Goal: Information Seeking & Learning: Learn about a topic

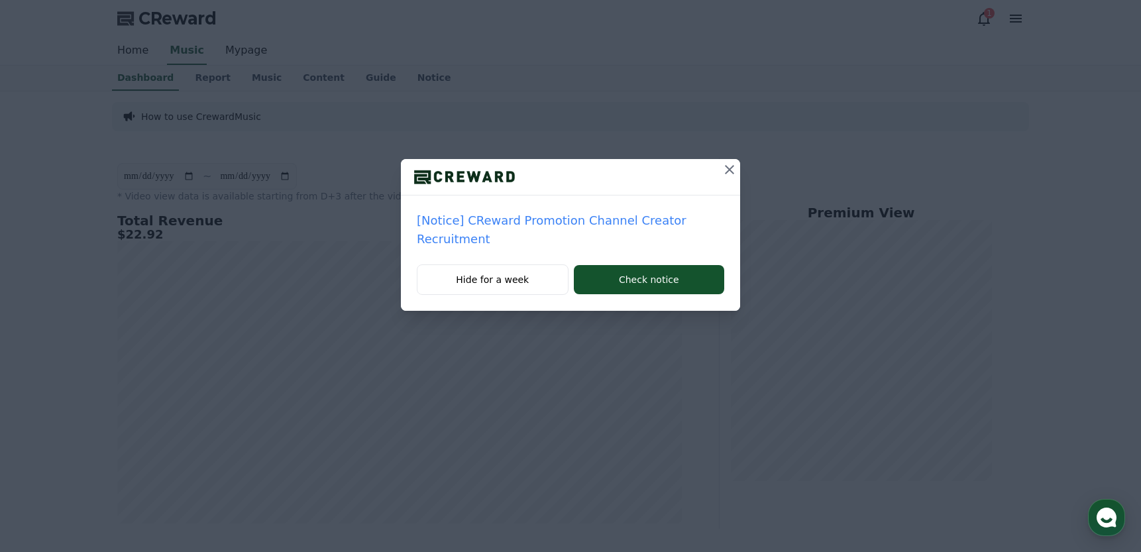
click at [730, 169] on icon at bounding box center [729, 169] width 9 height 9
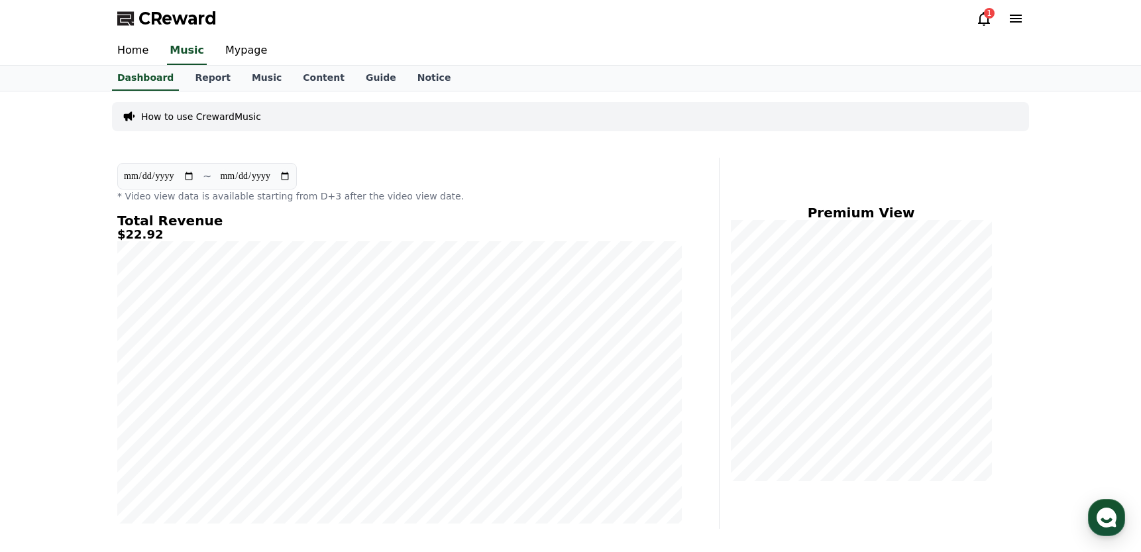
click at [145, 176] on input "**********" at bounding box center [159, 176] width 72 height 15
type input "**********"
click at [744, 45] on div "Home Music Mypage" at bounding box center [571, 51] width 928 height 28
click at [759, 45] on div "Home Music Mypage" at bounding box center [571, 51] width 928 height 28
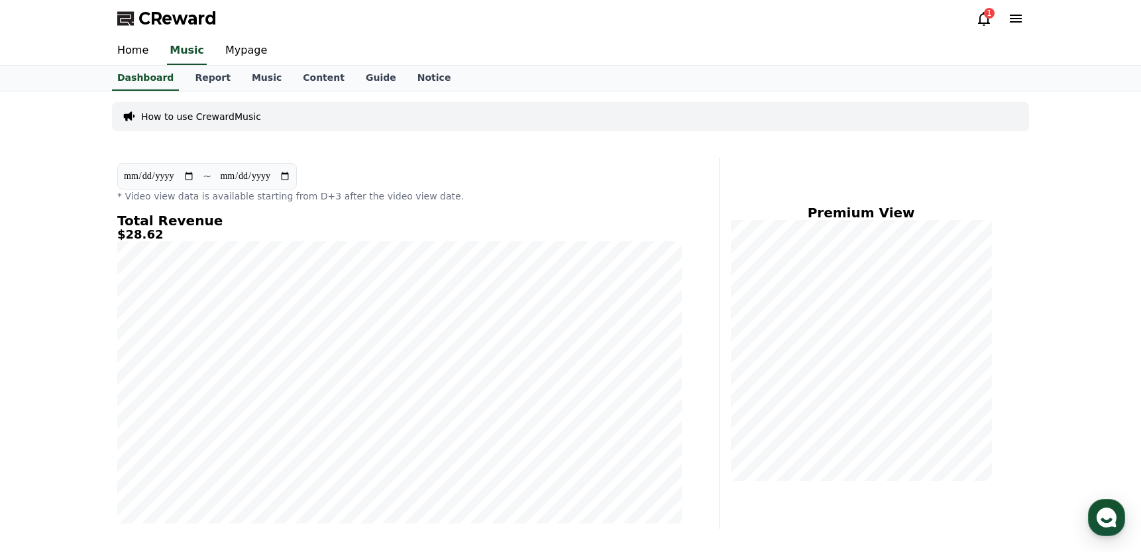
click at [770, 45] on div "Home Music Mypage" at bounding box center [571, 51] width 928 height 28
click at [989, 13] on div "1" at bounding box center [989, 13] width 11 height 11
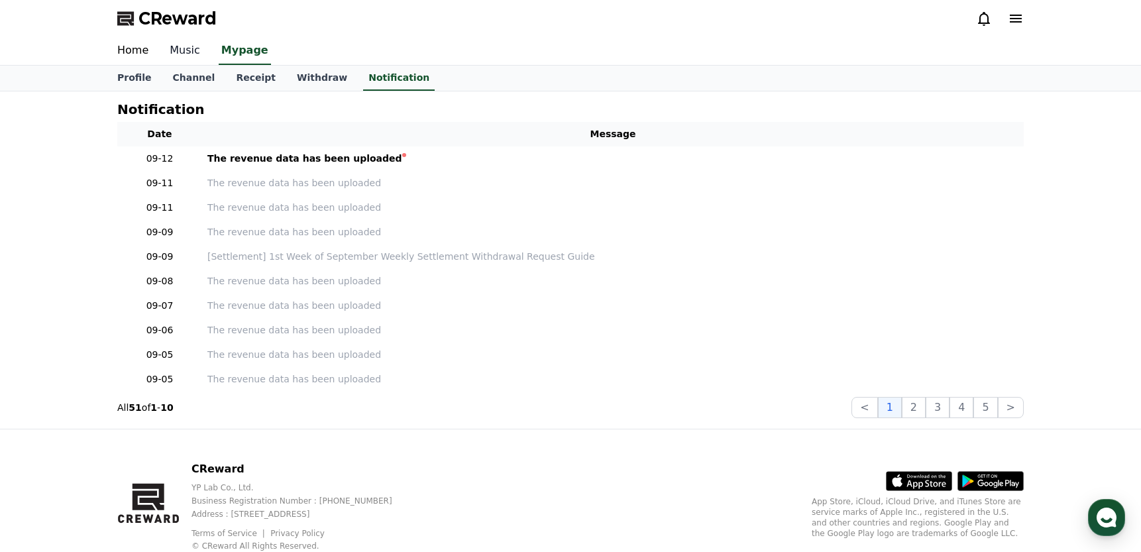
click at [185, 38] on link "Music" at bounding box center [185, 51] width 52 height 28
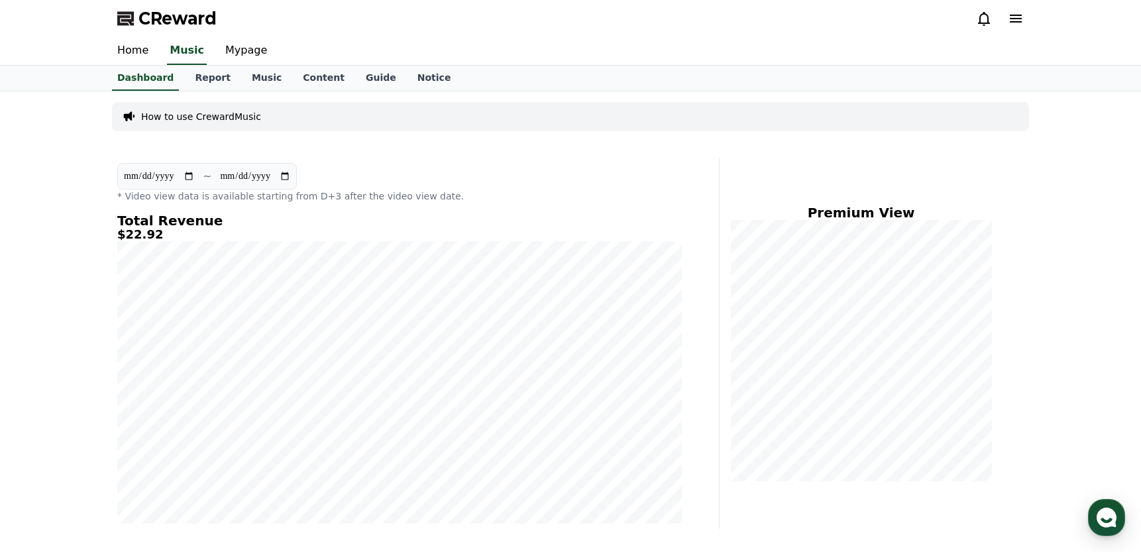
click at [146, 176] on input "**********" at bounding box center [159, 176] width 72 height 15
type input "**********"
click at [789, 21] on div "CReward" at bounding box center [571, 18] width 928 height 37
click at [793, 19] on div "CReward" at bounding box center [571, 18] width 928 height 37
click at [813, 19] on div "CReward" at bounding box center [571, 18] width 928 height 37
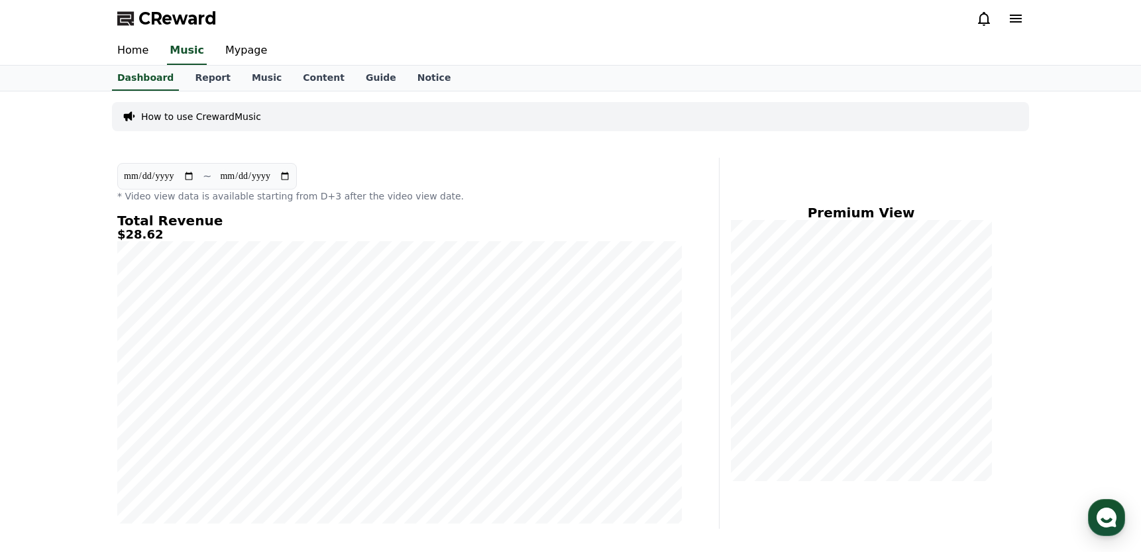
click at [813, 19] on div "CReward" at bounding box center [571, 18] width 928 height 37
click at [244, 52] on link "Mypage" at bounding box center [246, 51] width 63 height 28
select select "**********"
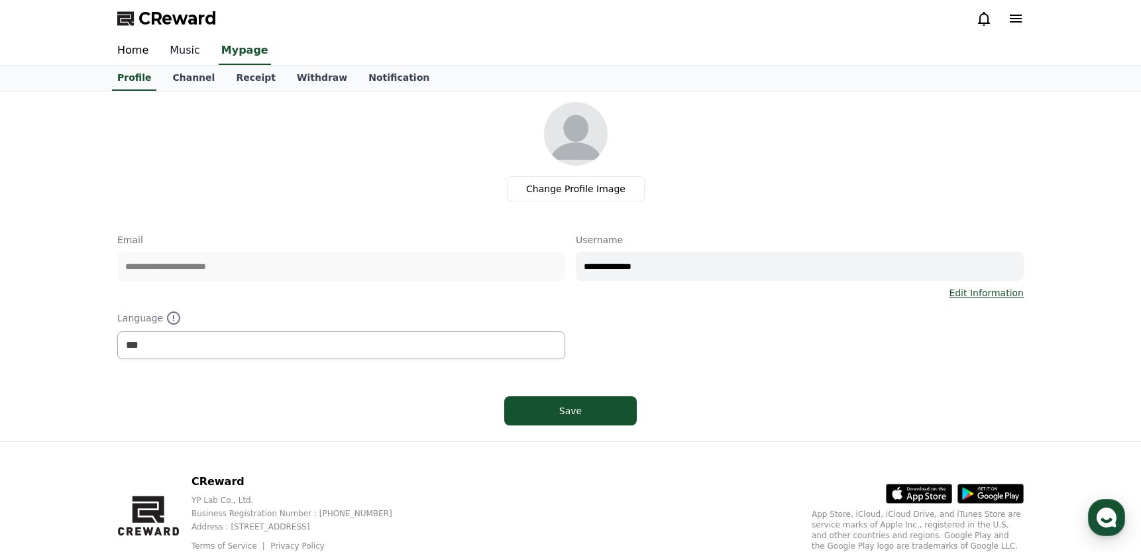
click at [186, 49] on link "Music" at bounding box center [185, 51] width 52 height 28
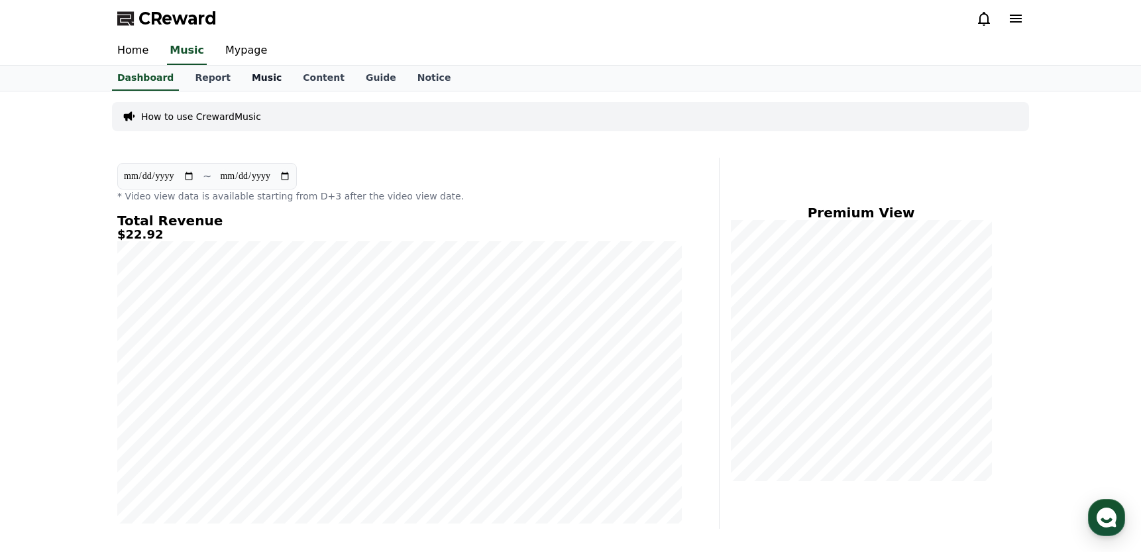
click at [268, 72] on link "Music" at bounding box center [266, 78] width 51 height 25
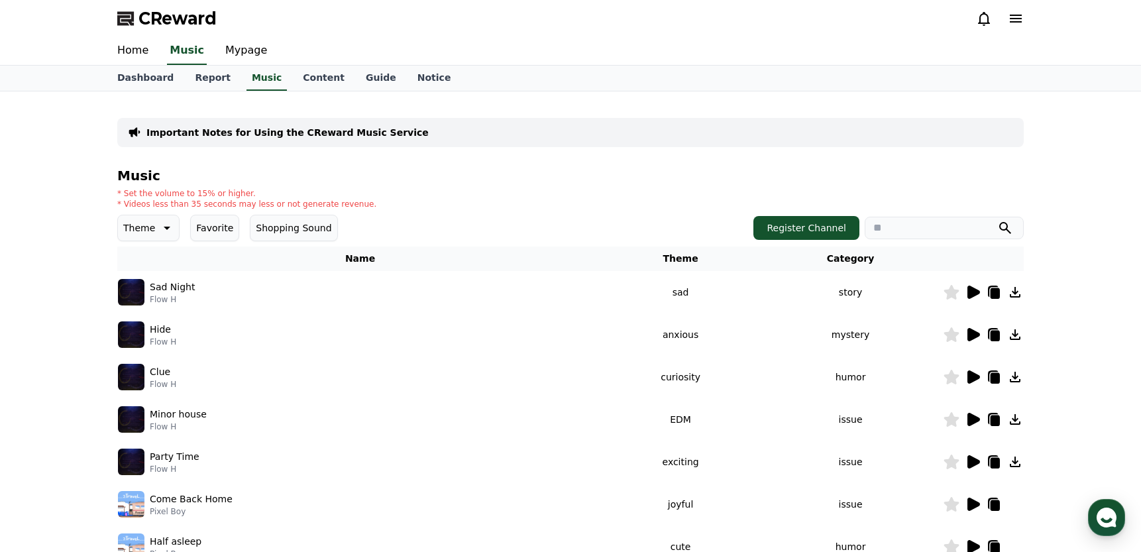
click at [972, 290] on icon at bounding box center [974, 292] width 13 height 13
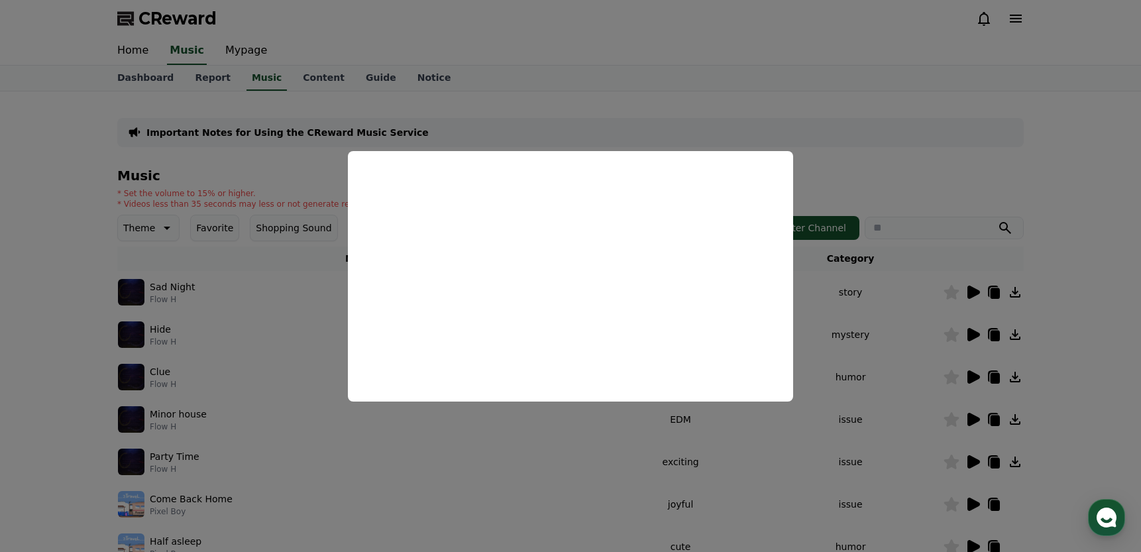
click at [765, 36] on button "close modal" at bounding box center [570, 276] width 1141 height 552
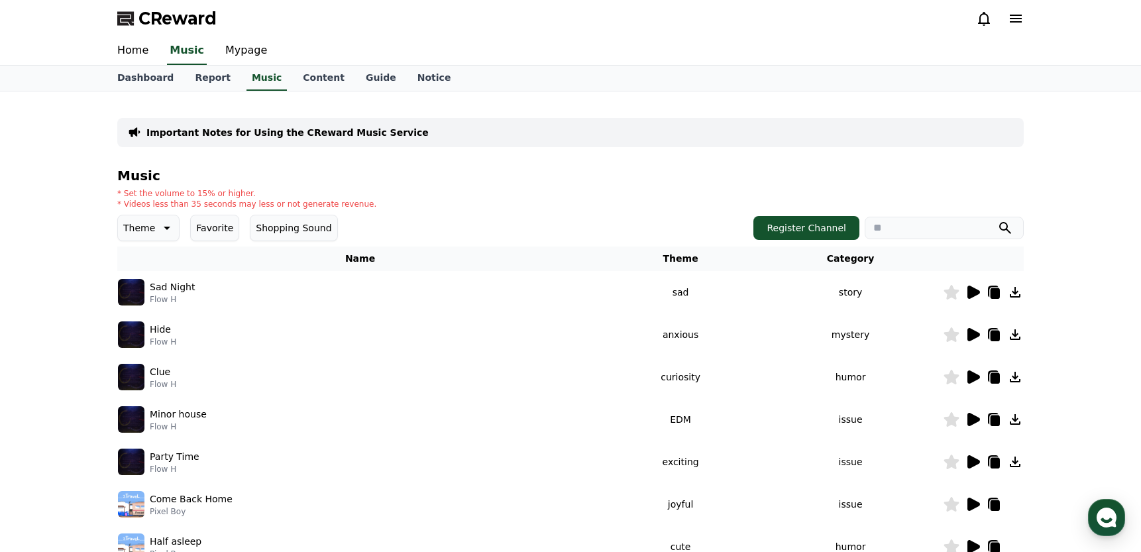
click at [972, 331] on icon at bounding box center [974, 334] width 13 height 13
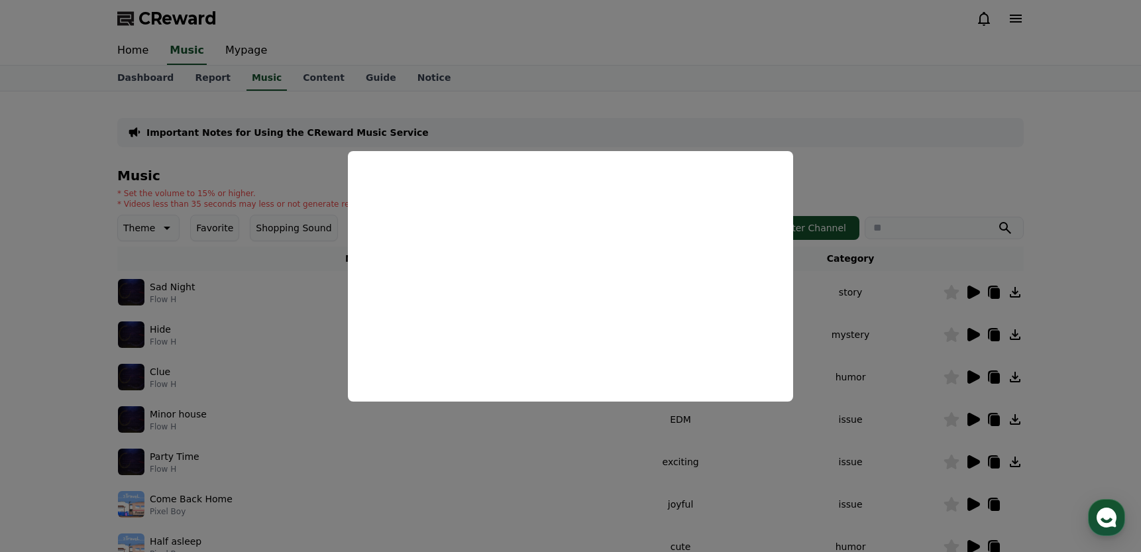
click at [600, 74] on button "close modal" at bounding box center [570, 276] width 1141 height 552
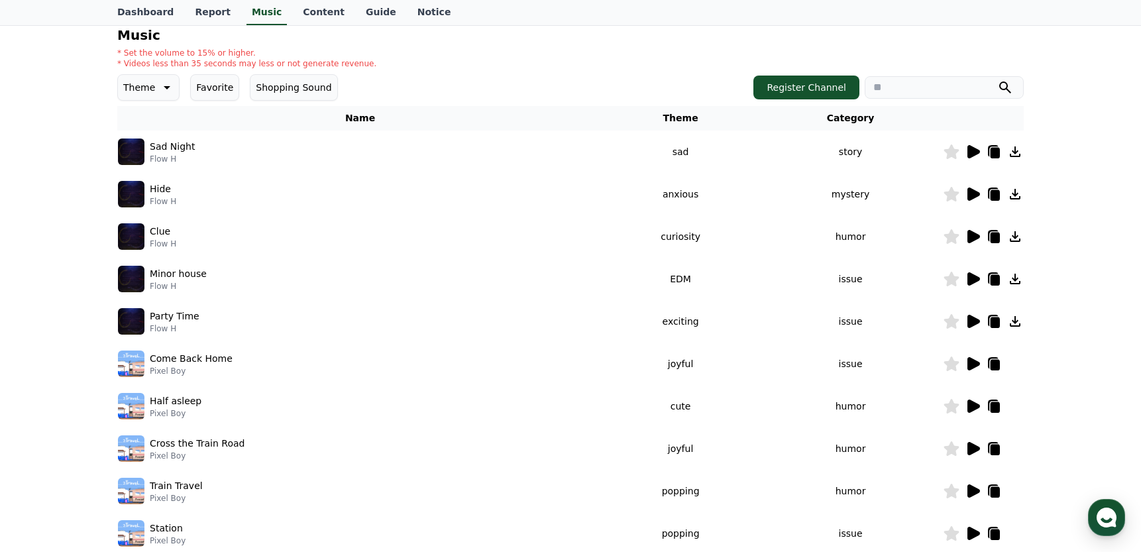
scroll to position [345, 0]
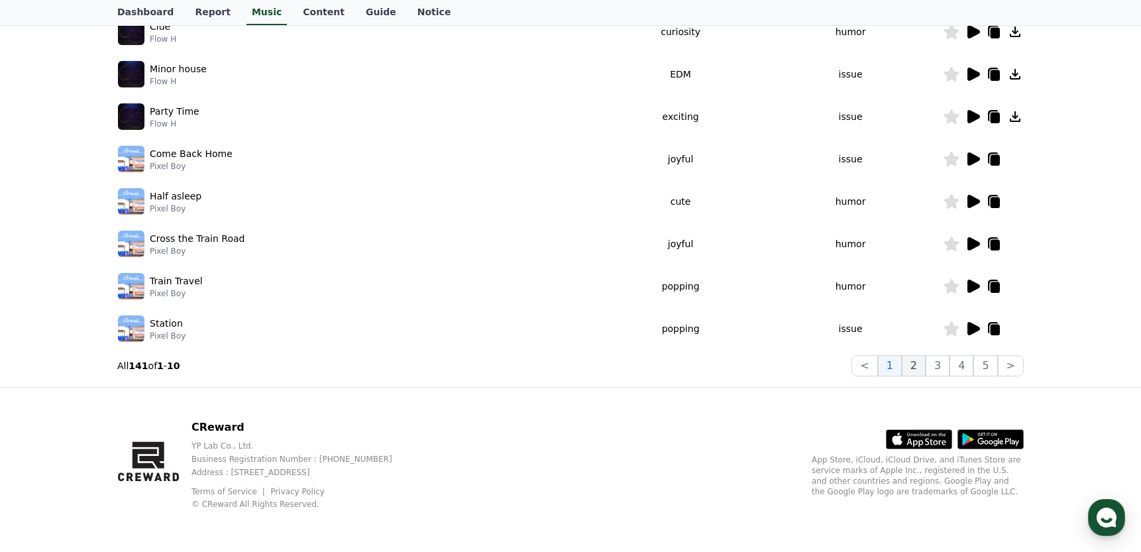
click at [921, 363] on button "2" at bounding box center [914, 365] width 24 height 21
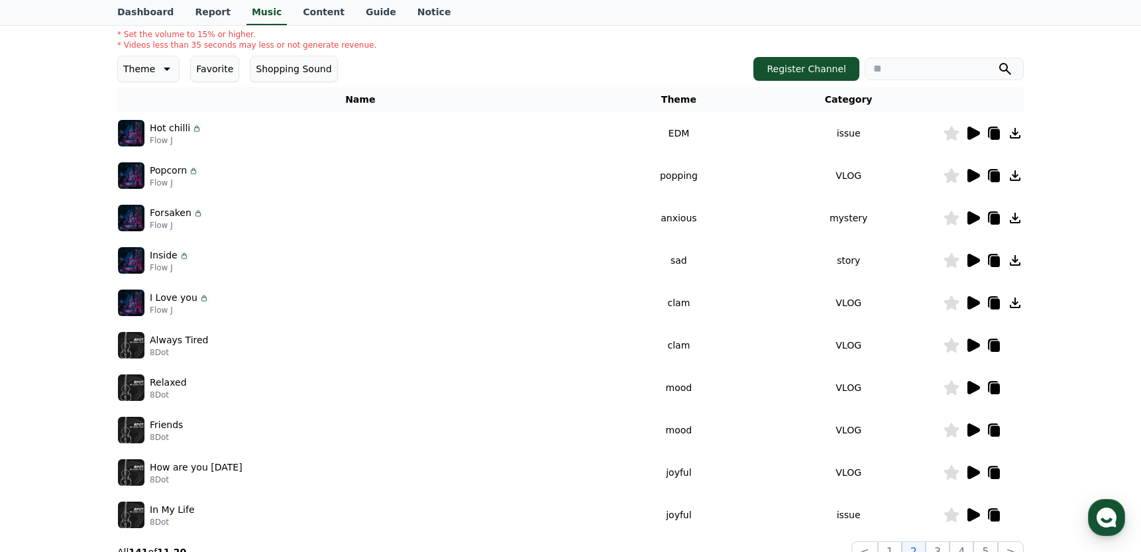
scroll to position [161, 0]
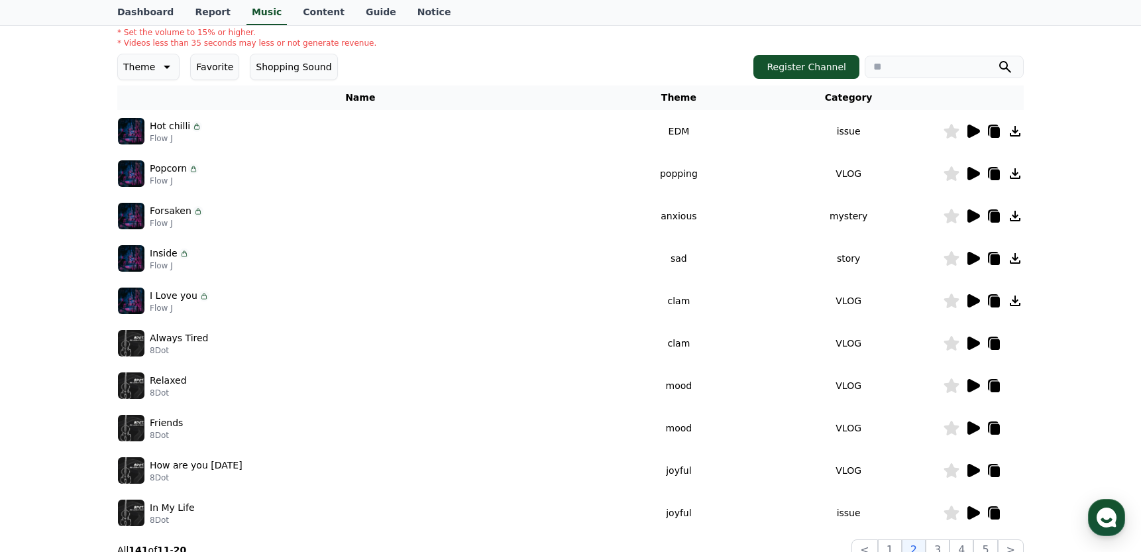
click at [974, 133] on icon at bounding box center [974, 131] width 13 height 13
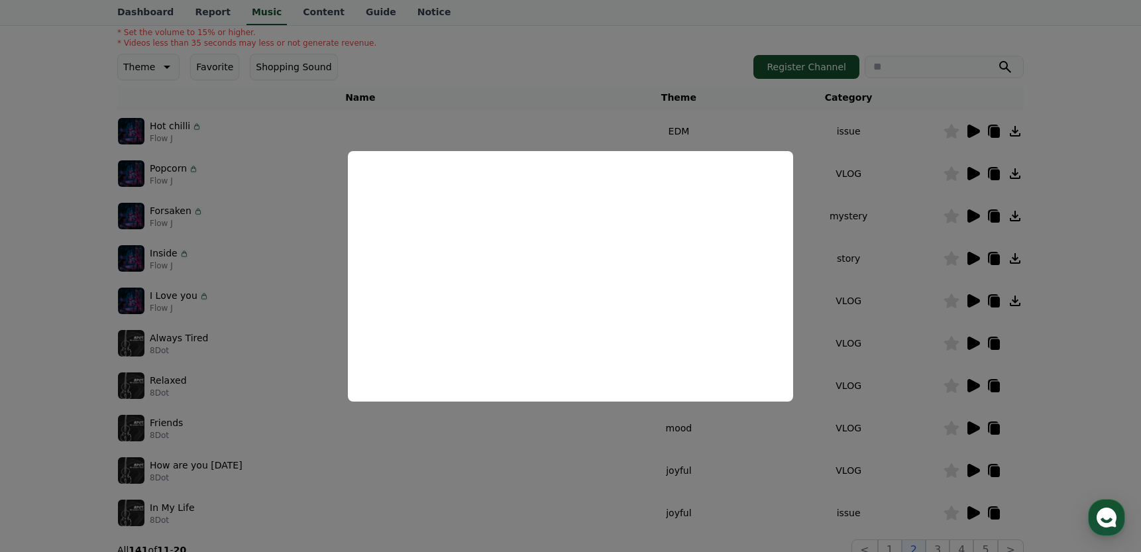
click at [691, 23] on button "close modal" at bounding box center [570, 276] width 1141 height 552
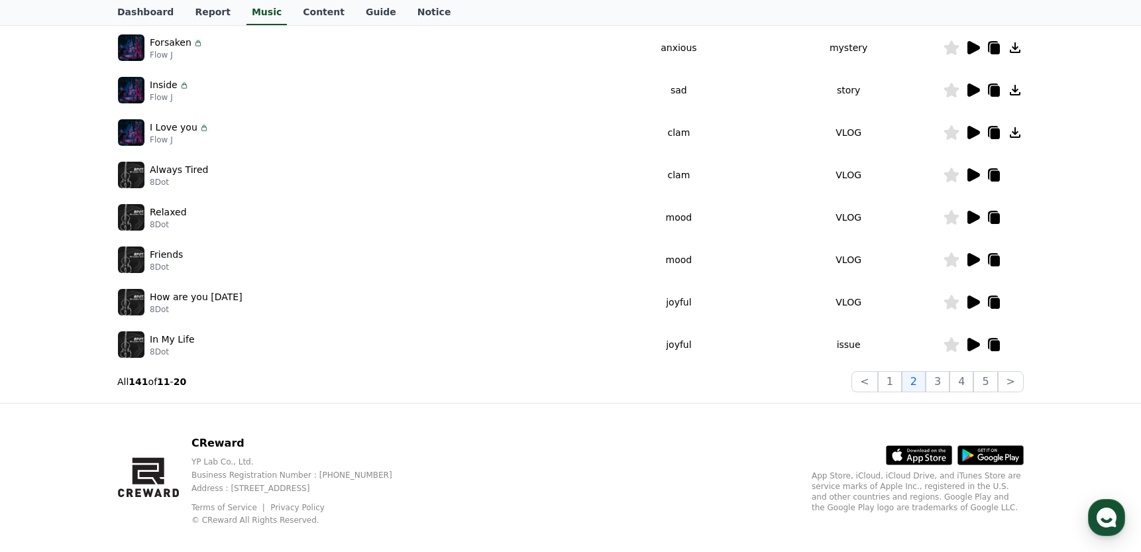
scroll to position [338, 0]
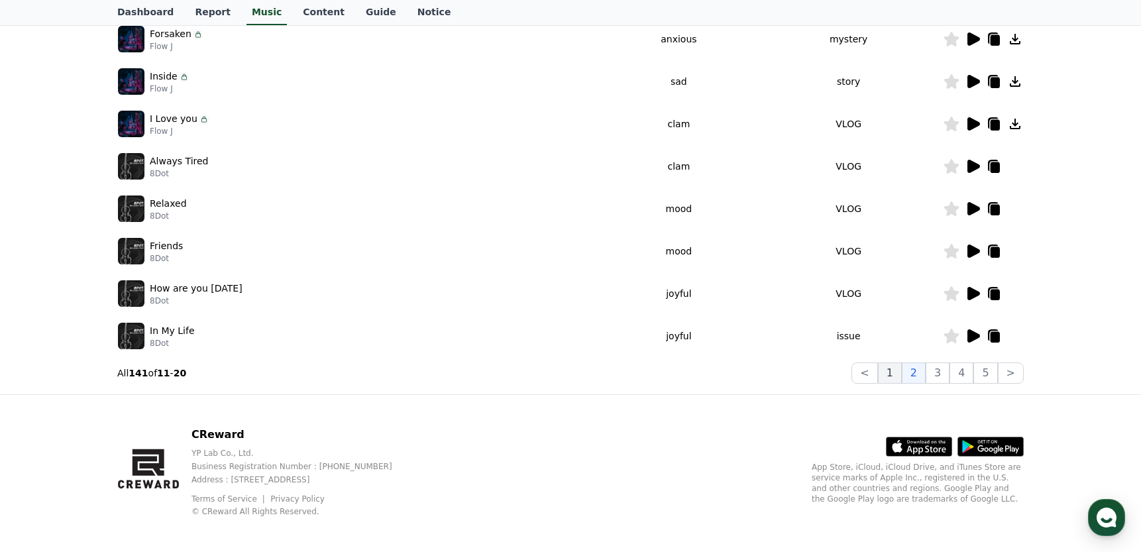
click at [897, 371] on button "1" at bounding box center [890, 373] width 24 height 21
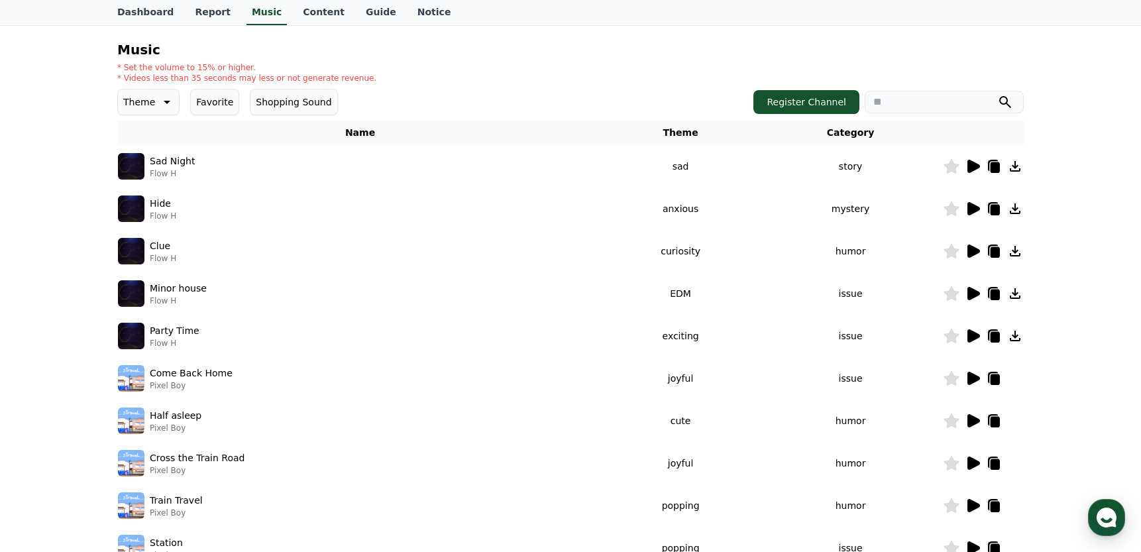
scroll to position [125, 0]
click at [972, 162] on icon at bounding box center [974, 166] width 13 height 13
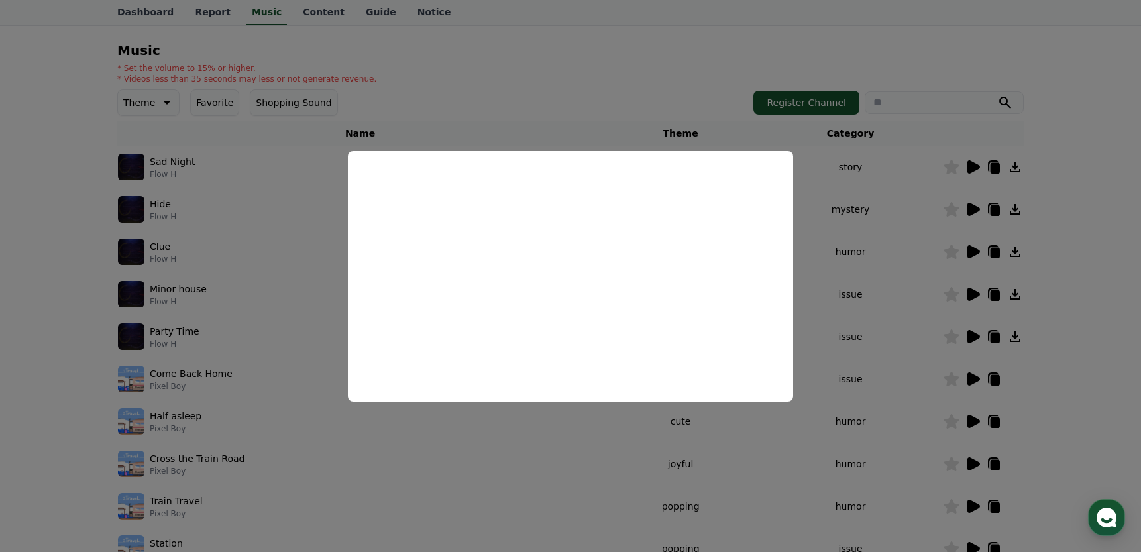
click at [759, 36] on button "close modal" at bounding box center [570, 276] width 1141 height 552
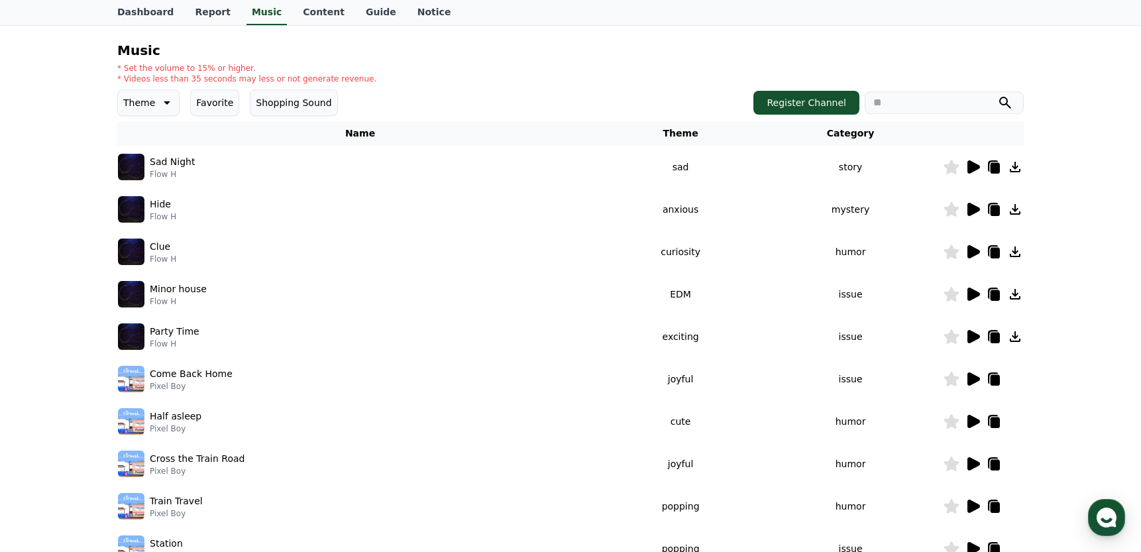
click at [972, 211] on icon at bounding box center [974, 209] width 13 height 13
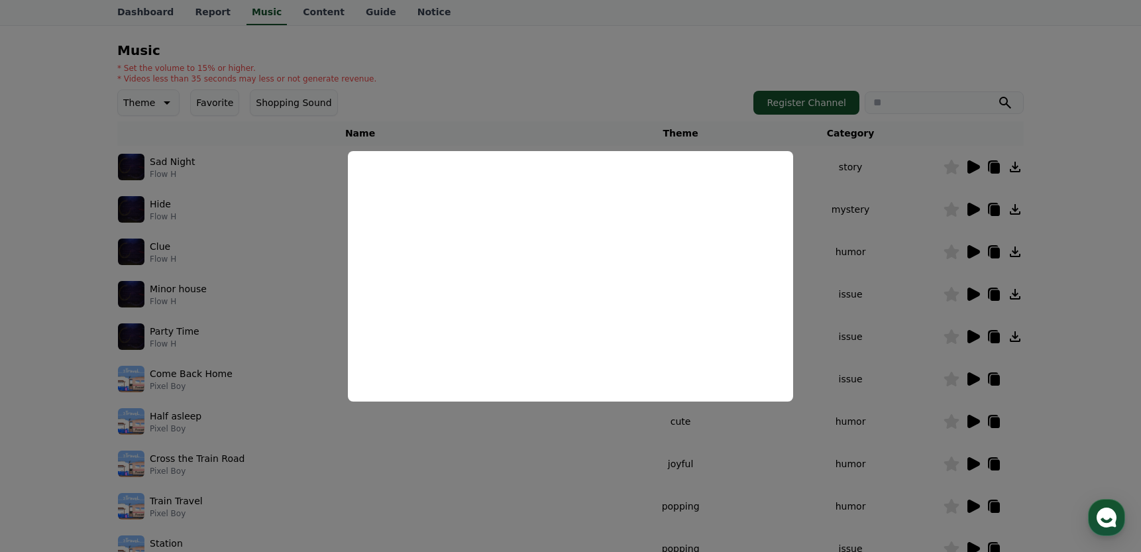
click at [538, 40] on button "close modal" at bounding box center [570, 276] width 1141 height 552
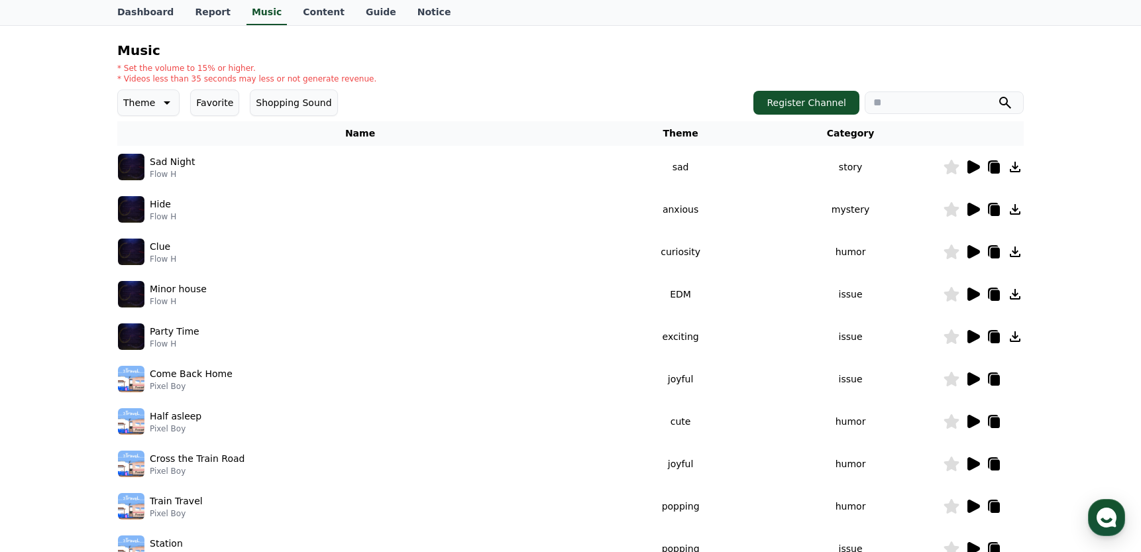
click at [995, 207] on icon at bounding box center [995, 210] width 9 height 11
click at [974, 247] on icon at bounding box center [973, 252] width 16 height 16
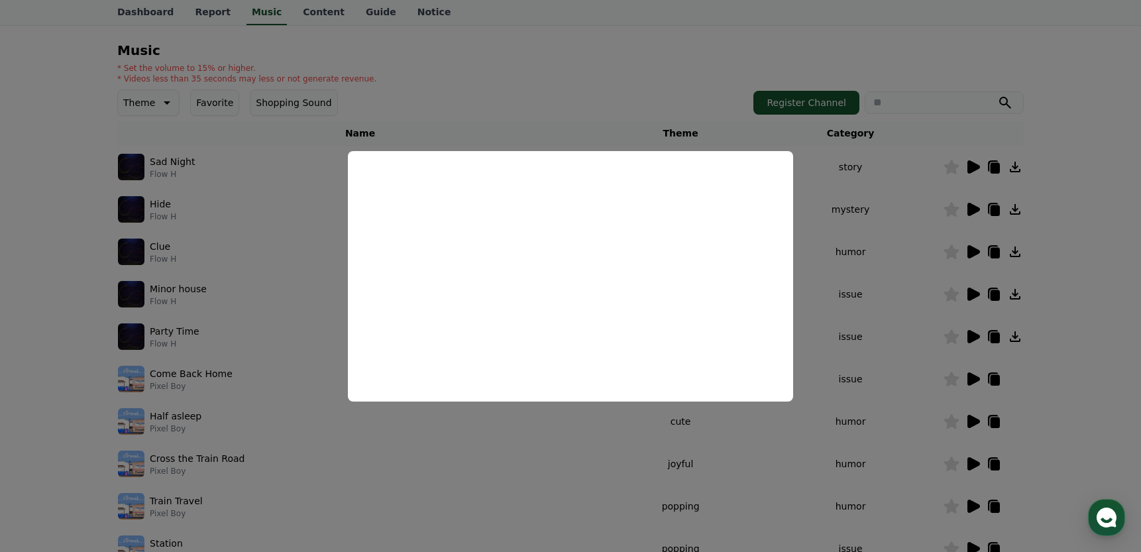
click at [649, 72] on button "close modal" at bounding box center [570, 276] width 1141 height 552
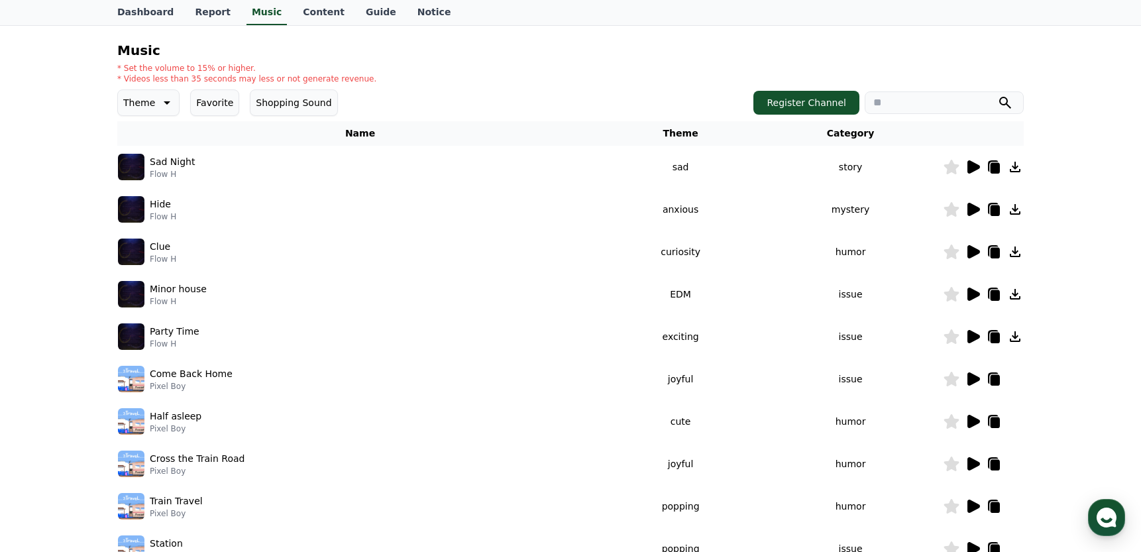
click at [974, 290] on icon at bounding box center [974, 294] width 13 height 13
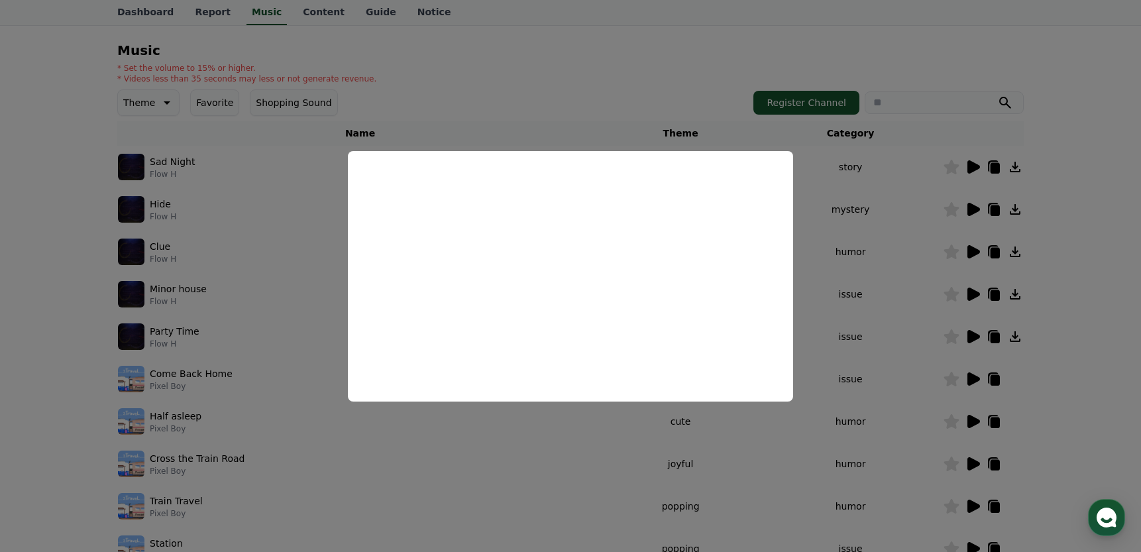
click at [765, 28] on button "close modal" at bounding box center [570, 276] width 1141 height 552
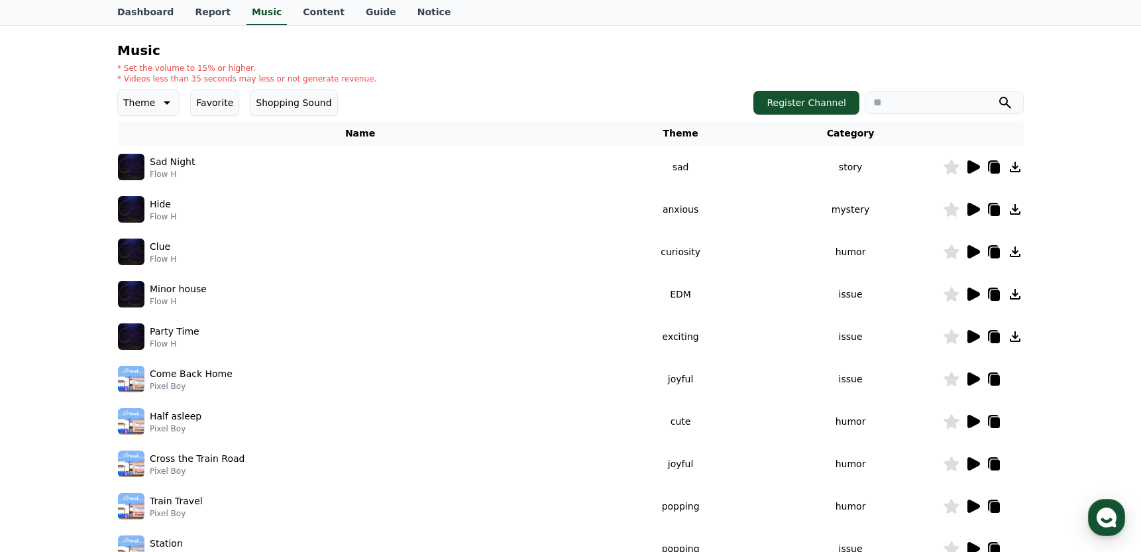
click at [974, 293] on icon at bounding box center [974, 294] width 13 height 13
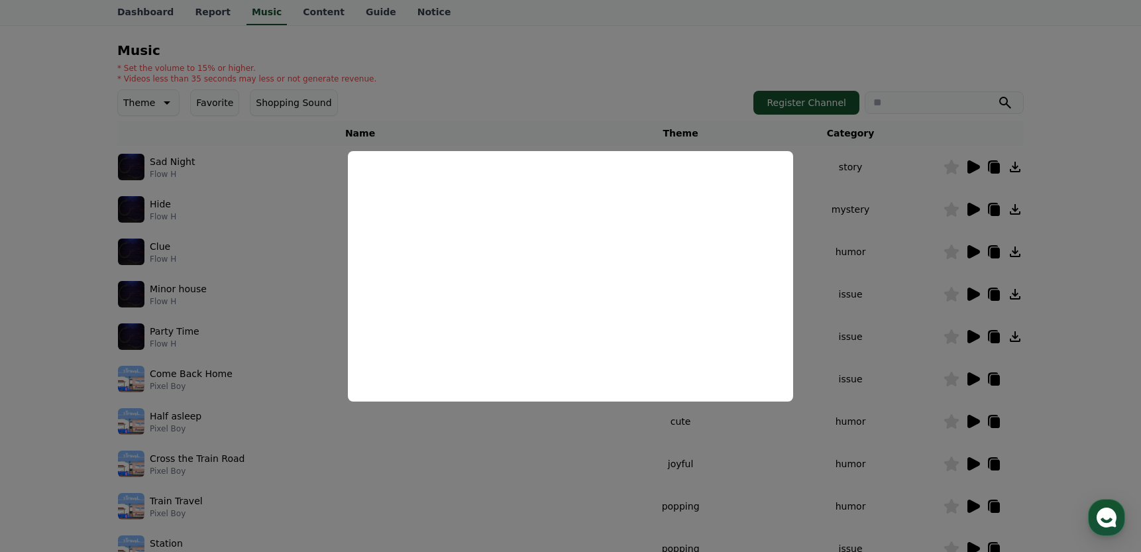
click at [713, 32] on button "close modal" at bounding box center [570, 276] width 1141 height 552
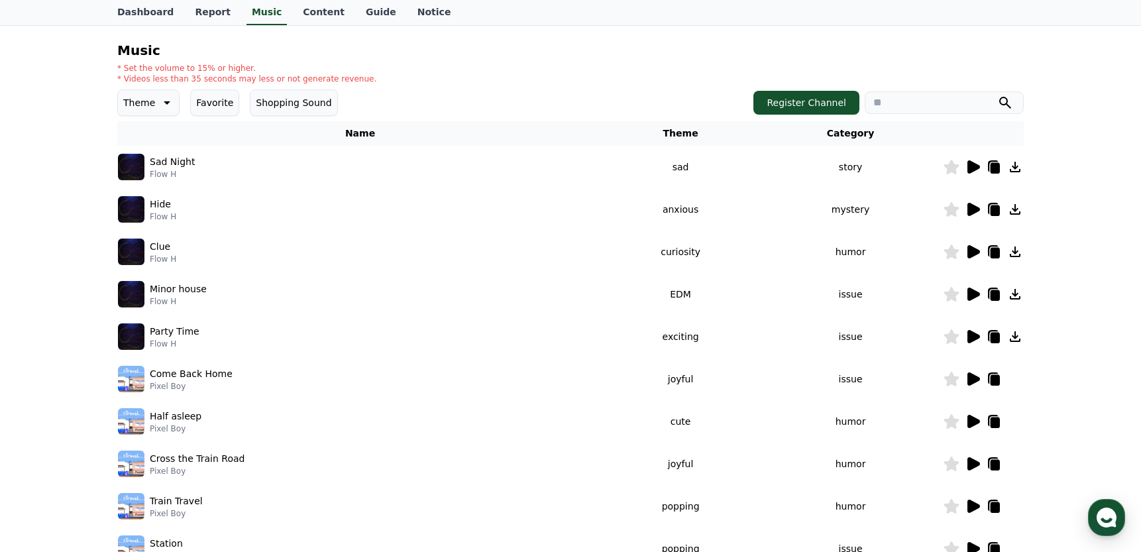
click at [995, 292] on icon at bounding box center [995, 295] width 9 height 11
click at [973, 338] on icon at bounding box center [974, 336] width 13 height 13
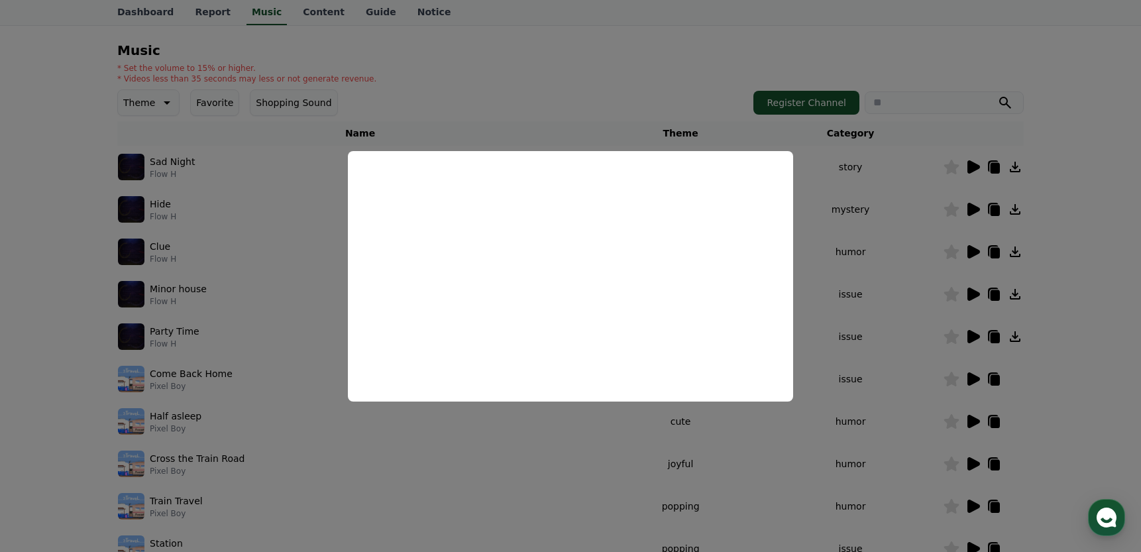
click at [800, 18] on button "close modal" at bounding box center [570, 276] width 1141 height 552
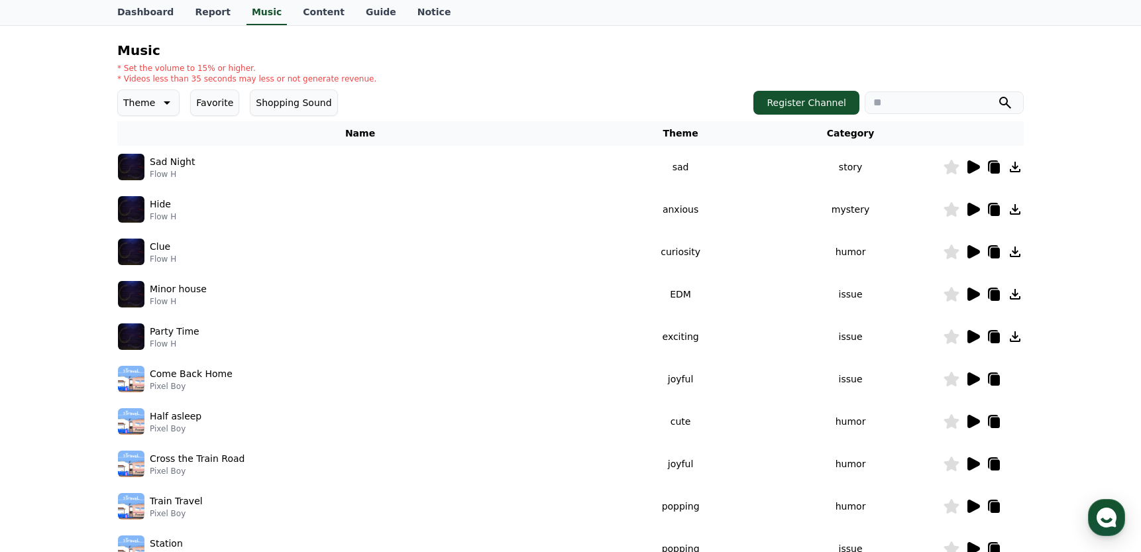
click at [972, 377] on icon at bounding box center [974, 378] width 13 height 13
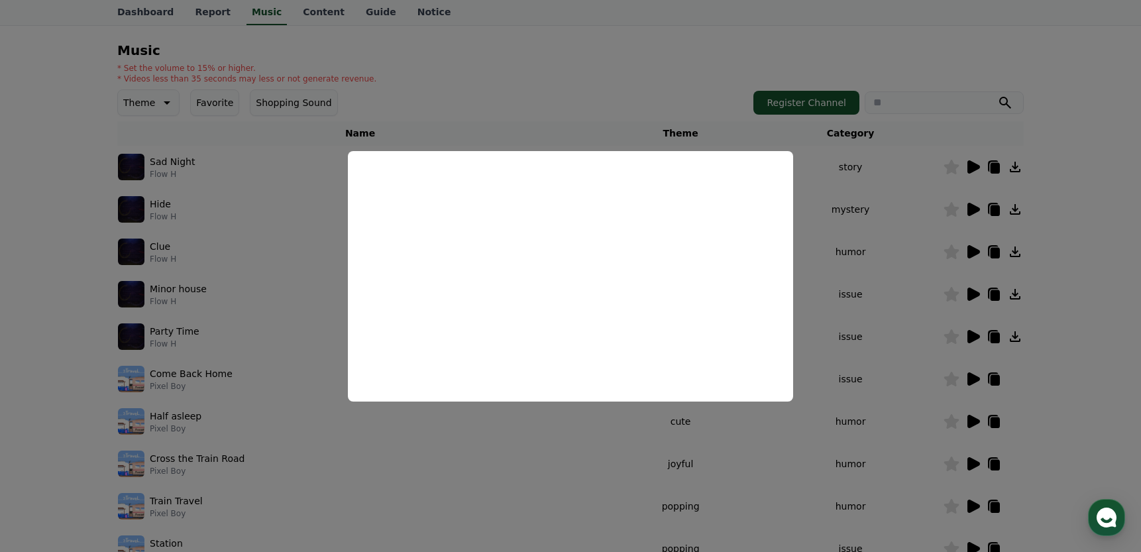
click at [723, 48] on button "close modal" at bounding box center [570, 276] width 1141 height 552
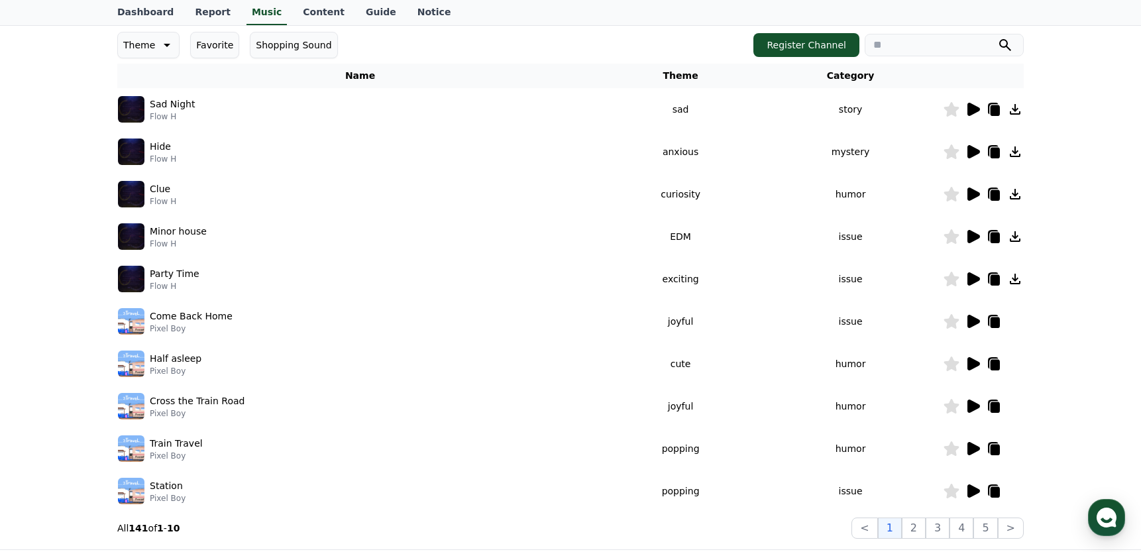
scroll to position [345, 0]
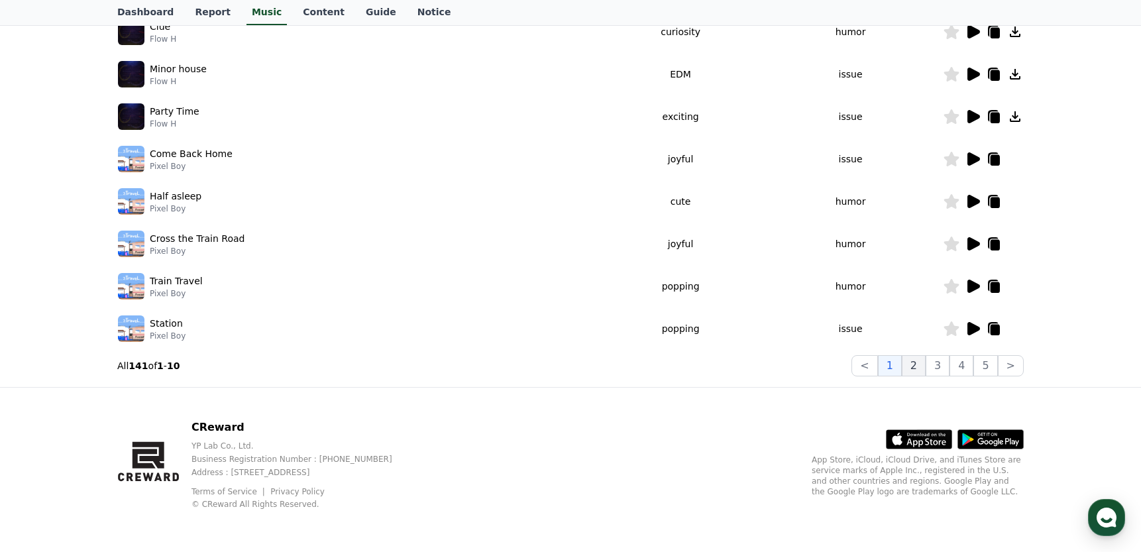
click at [917, 366] on button "2" at bounding box center [914, 365] width 24 height 21
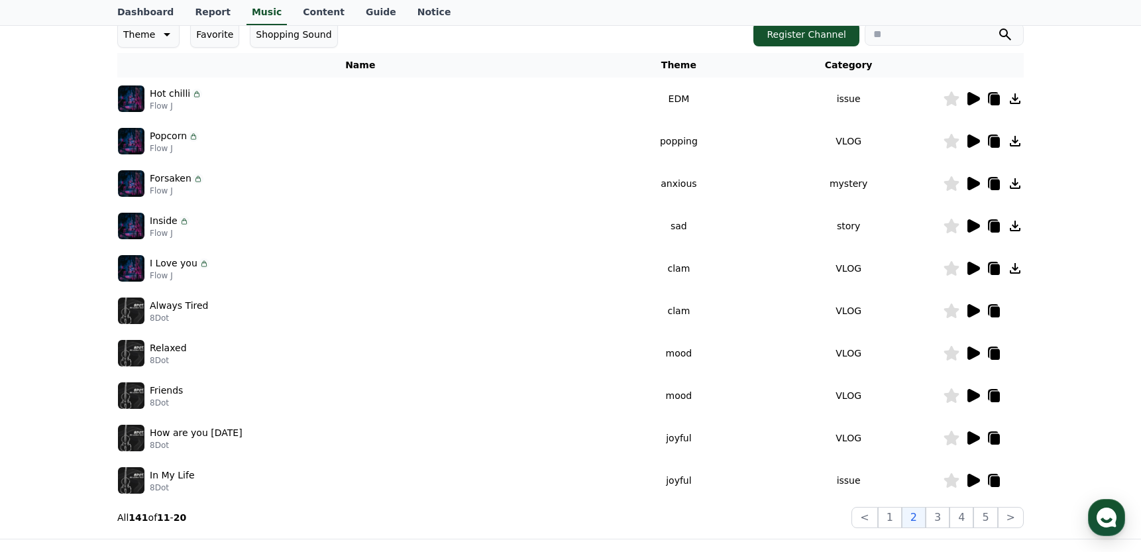
scroll to position [178, 0]
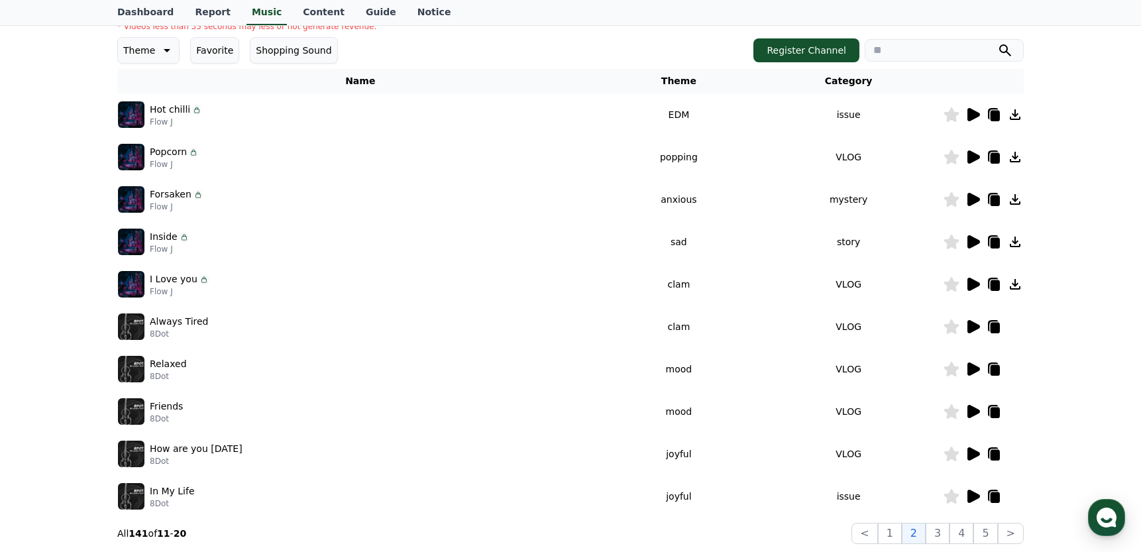
click at [975, 326] on icon at bounding box center [974, 326] width 13 height 13
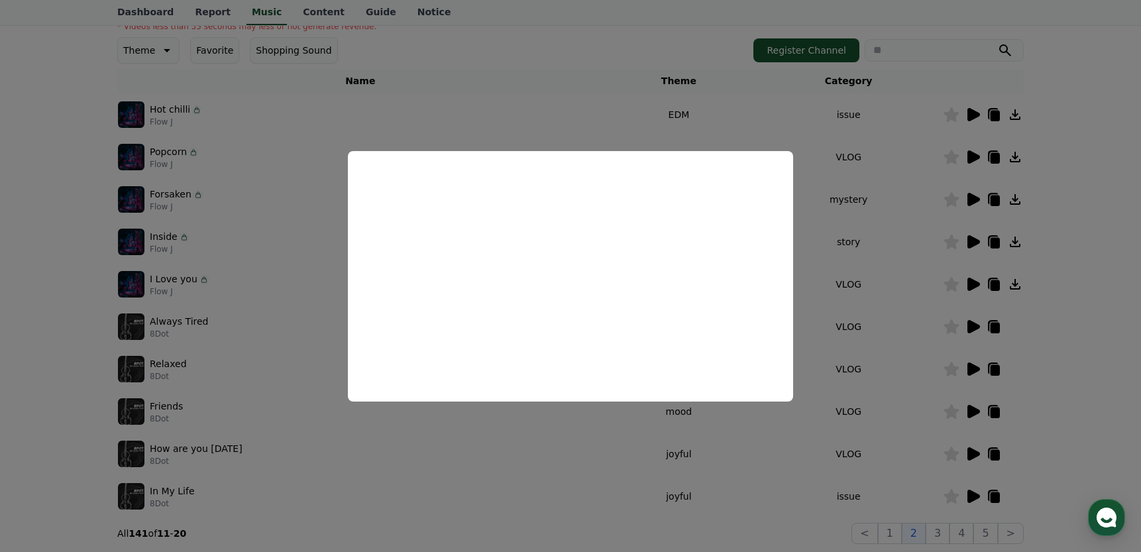
click at [611, 53] on button "close modal" at bounding box center [570, 276] width 1141 height 552
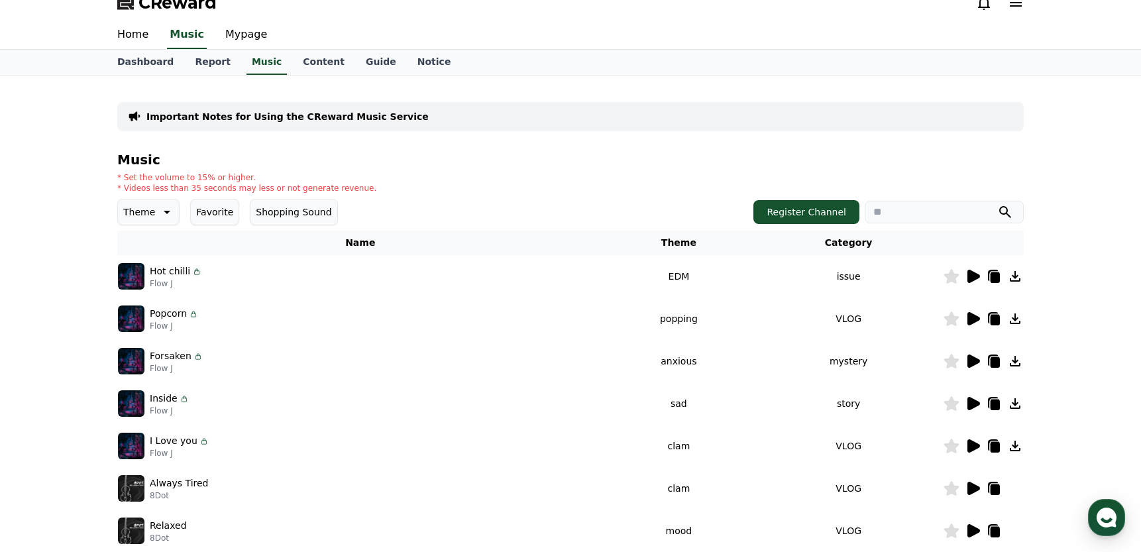
scroll to position [0, 0]
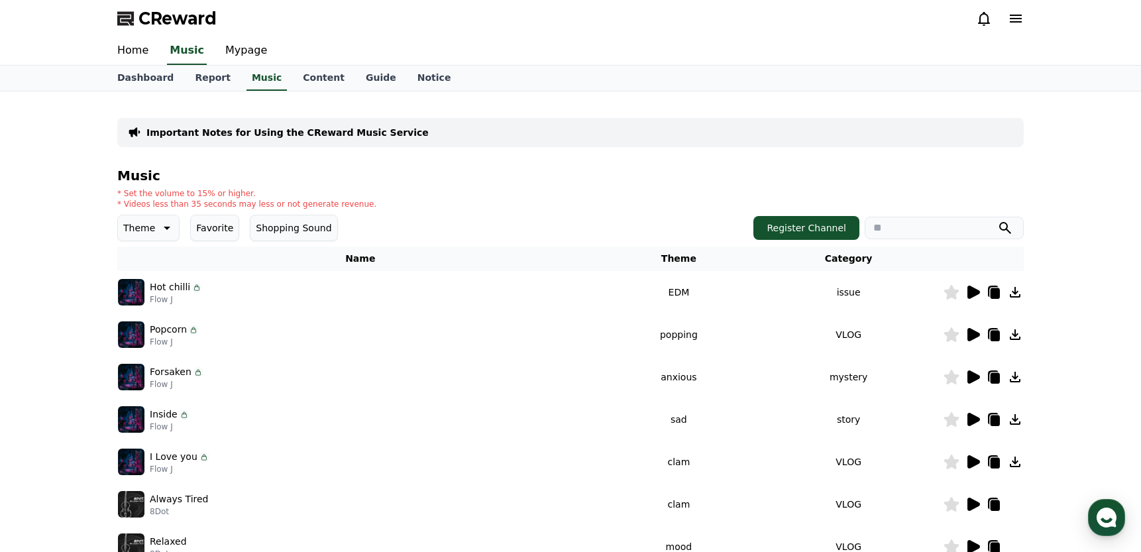
click at [972, 462] on icon at bounding box center [974, 461] width 13 height 13
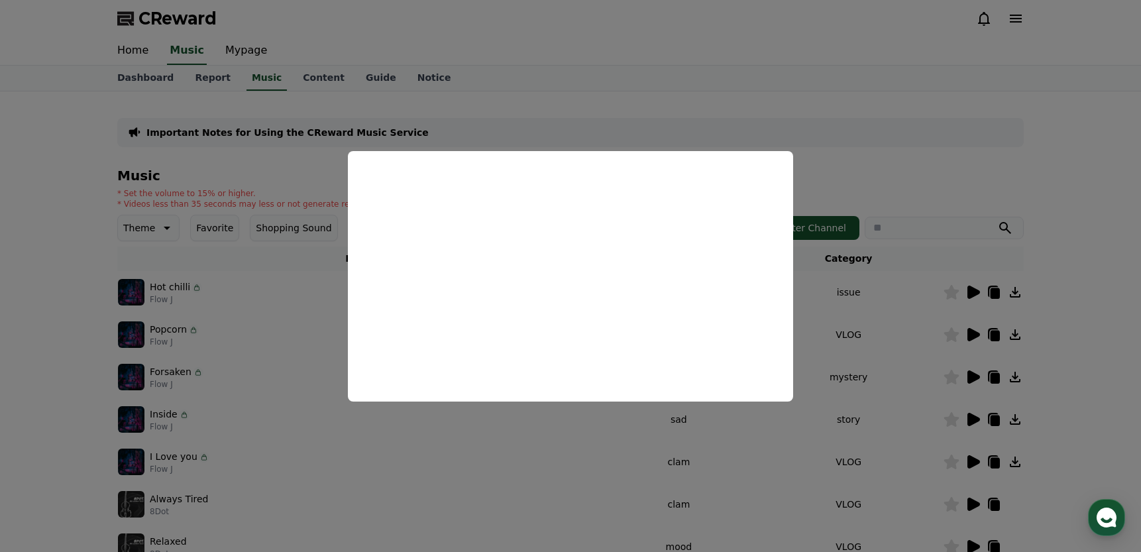
click at [693, 68] on button "close modal" at bounding box center [570, 276] width 1141 height 552
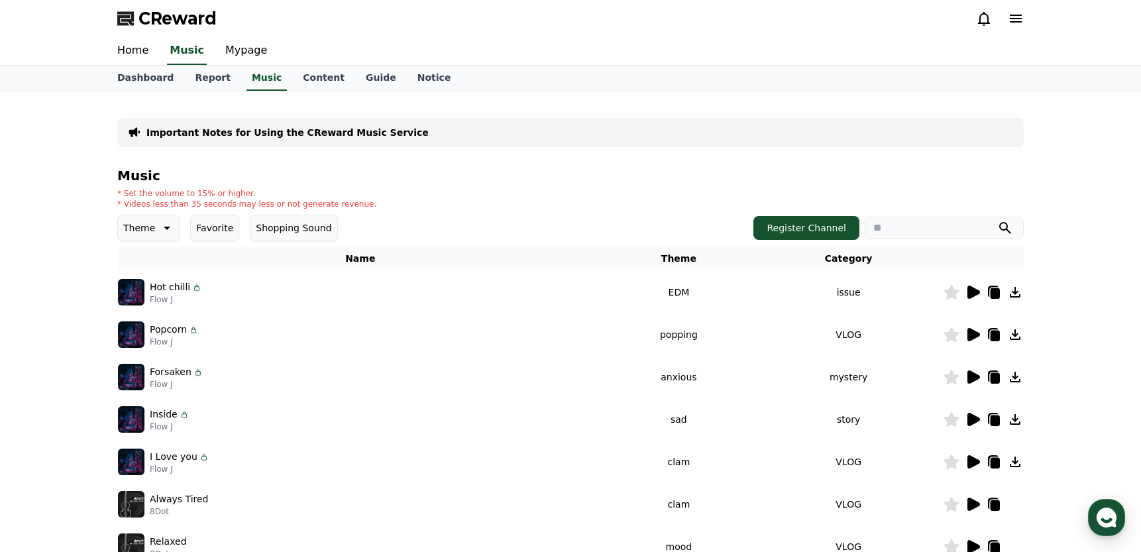
scroll to position [345, 0]
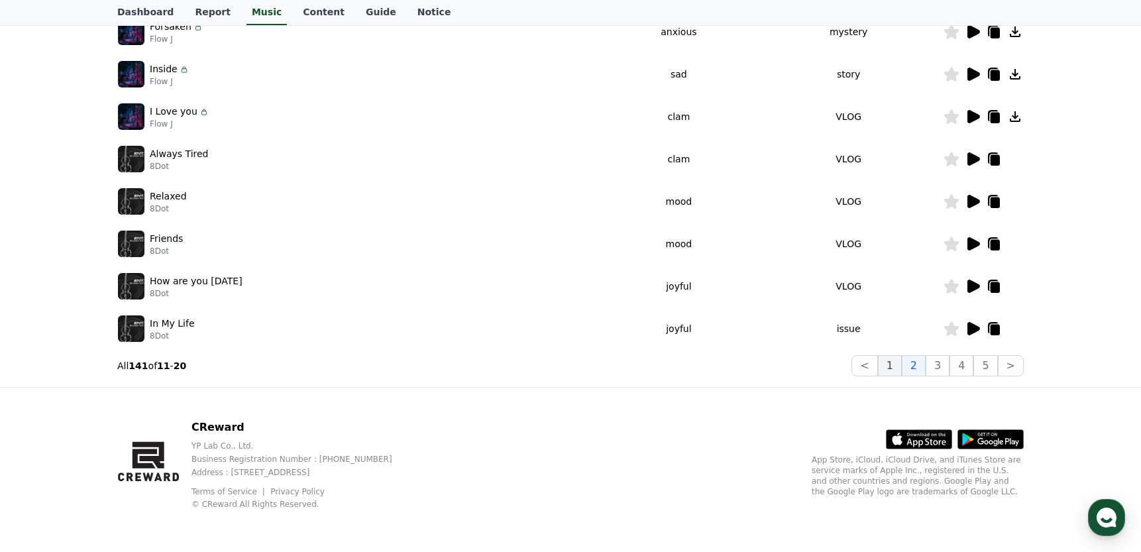
click at [897, 364] on button "1" at bounding box center [890, 365] width 24 height 21
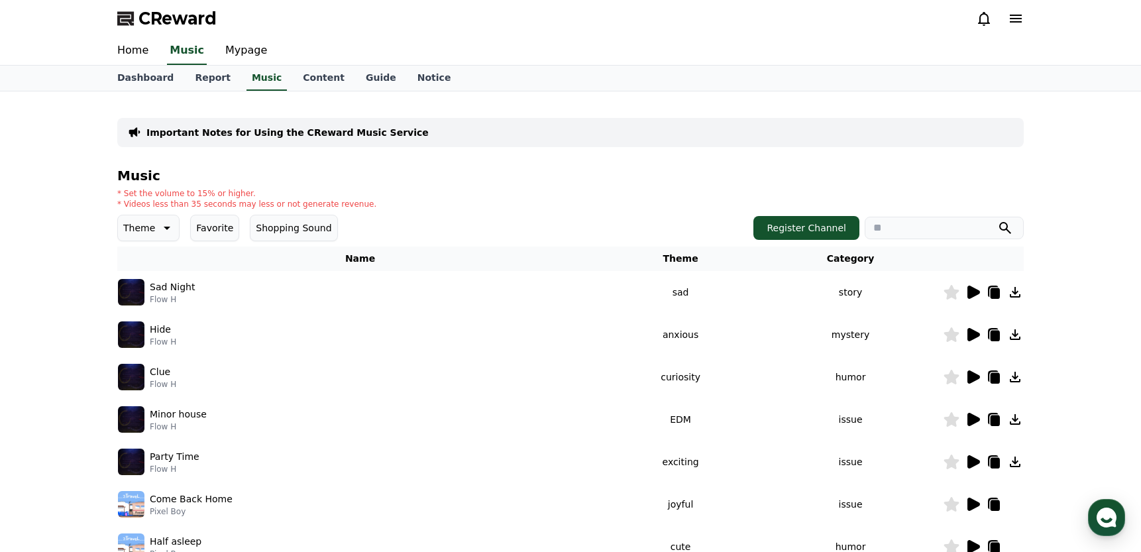
click at [973, 294] on icon at bounding box center [974, 292] width 13 height 13
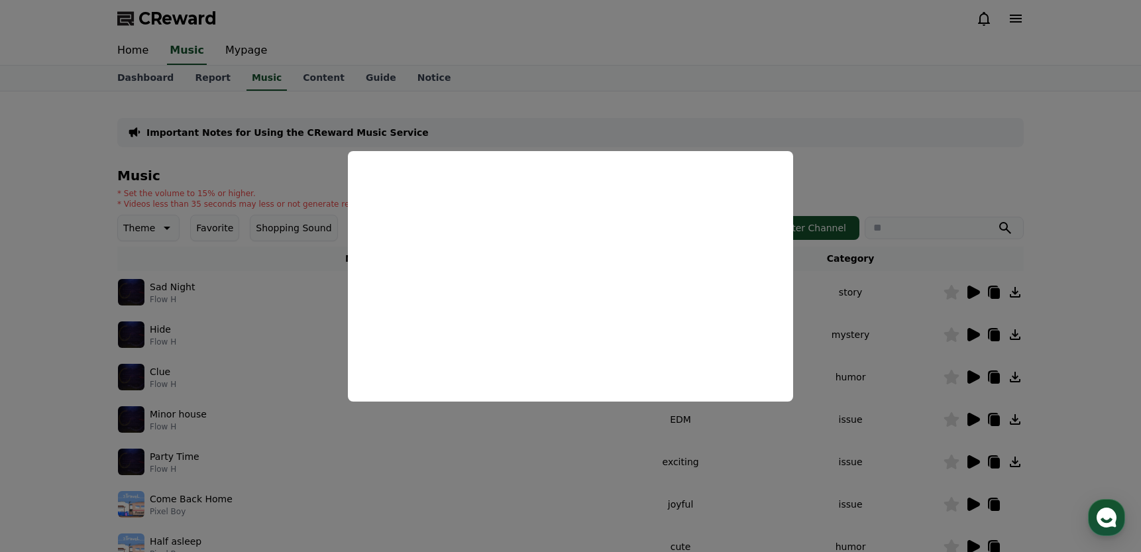
click at [739, 71] on button "close modal" at bounding box center [570, 276] width 1141 height 552
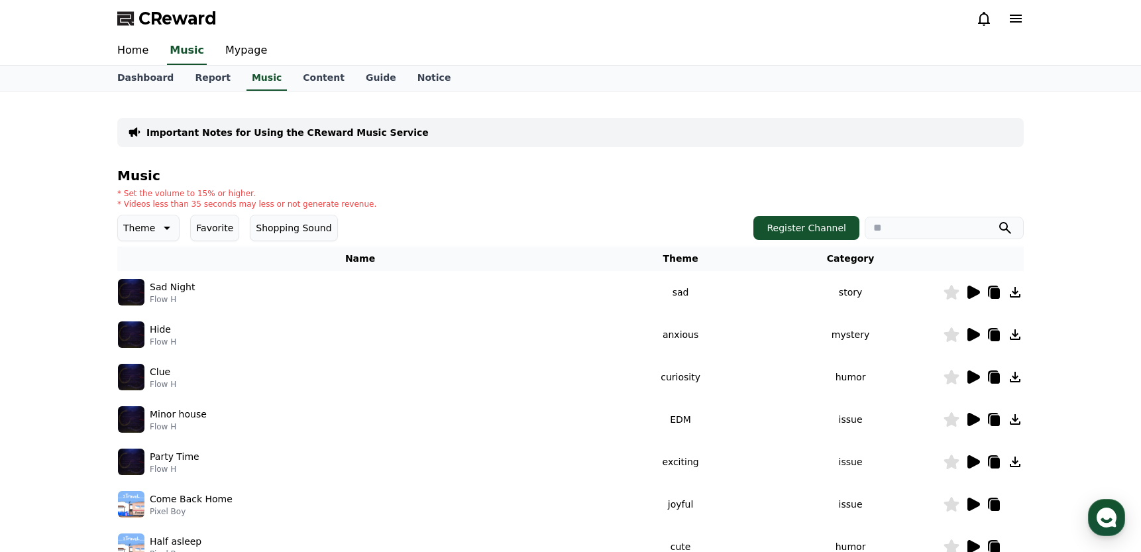
click at [994, 293] on icon at bounding box center [995, 293] width 9 height 11
click at [797, 17] on div "CReward" at bounding box center [571, 18] width 928 height 37
click at [803, 17] on div "CReward" at bounding box center [571, 18] width 928 height 37
click at [807, 17] on div "CReward" at bounding box center [571, 18] width 928 height 37
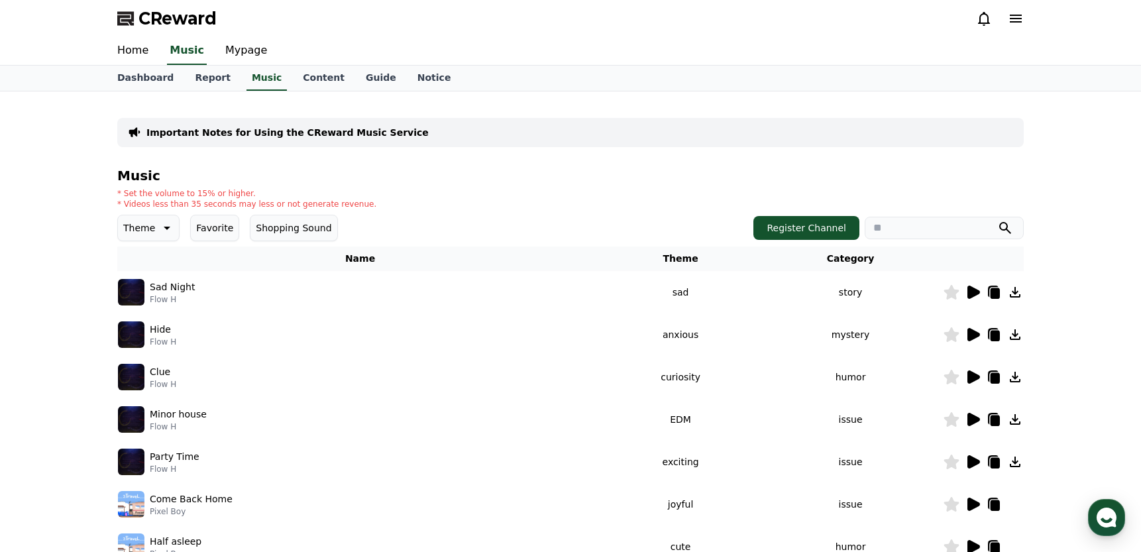
click at [791, 21] on div "CReward" at bounding box center [571, 18] width 928 height 37
click at [813, 21] on div "CReward" at bounding box center [571, 18] width 928 height 37
click at [787, 21] on div "CReward" at bounding box center [571, 18] width 928 height 37
click at [818, 21] on div "CReward" at bounding box center [571, 18] width 928 height 37
click at [1096, 14] on div "CReward" at bounding box center [570, 18] width 1141 height 37
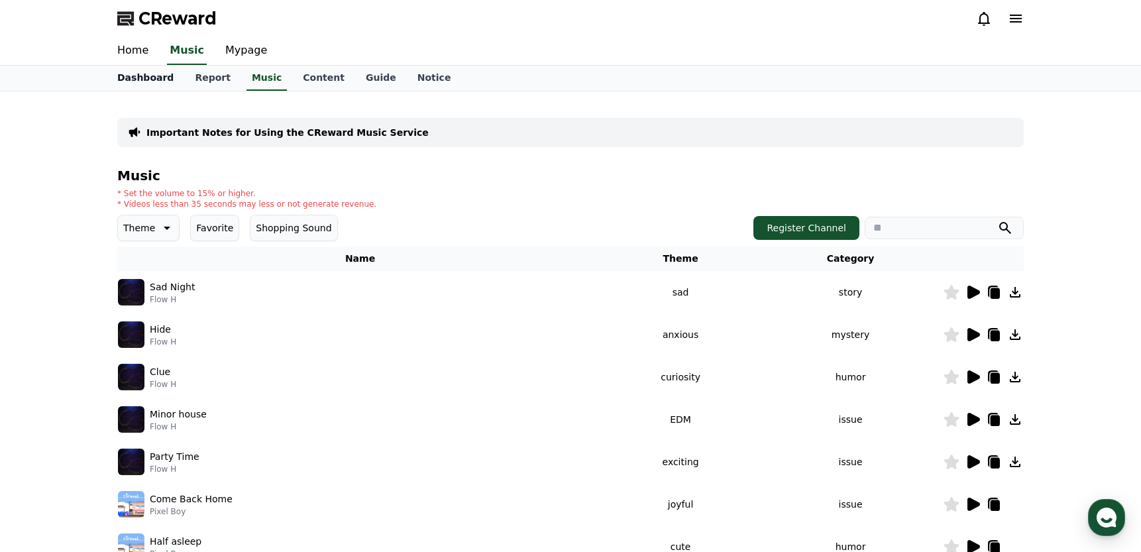
click at [139, 78] on link "Dashboard" at bounding box center [146, 78] width 78 height 25
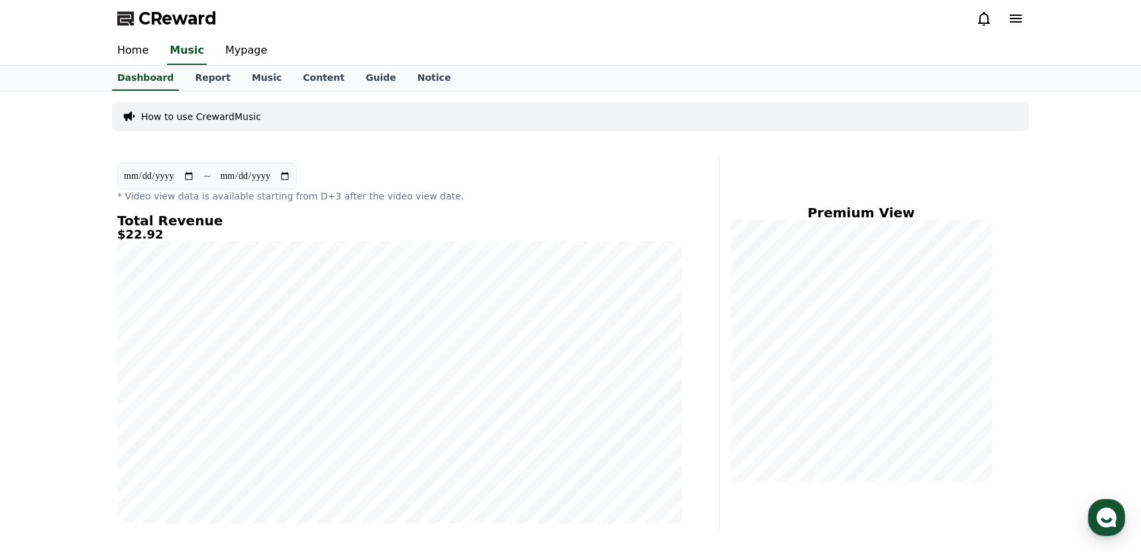
click at [144, 174] on input "**********" at bounding box center [159, 176] width 72 height 15
type input "**********"
click at [711, 23] on div "CReward" at bounding box center [571, 18] width 928 height 37
